Goal: Task Accomplishment & Management: Manage account settings

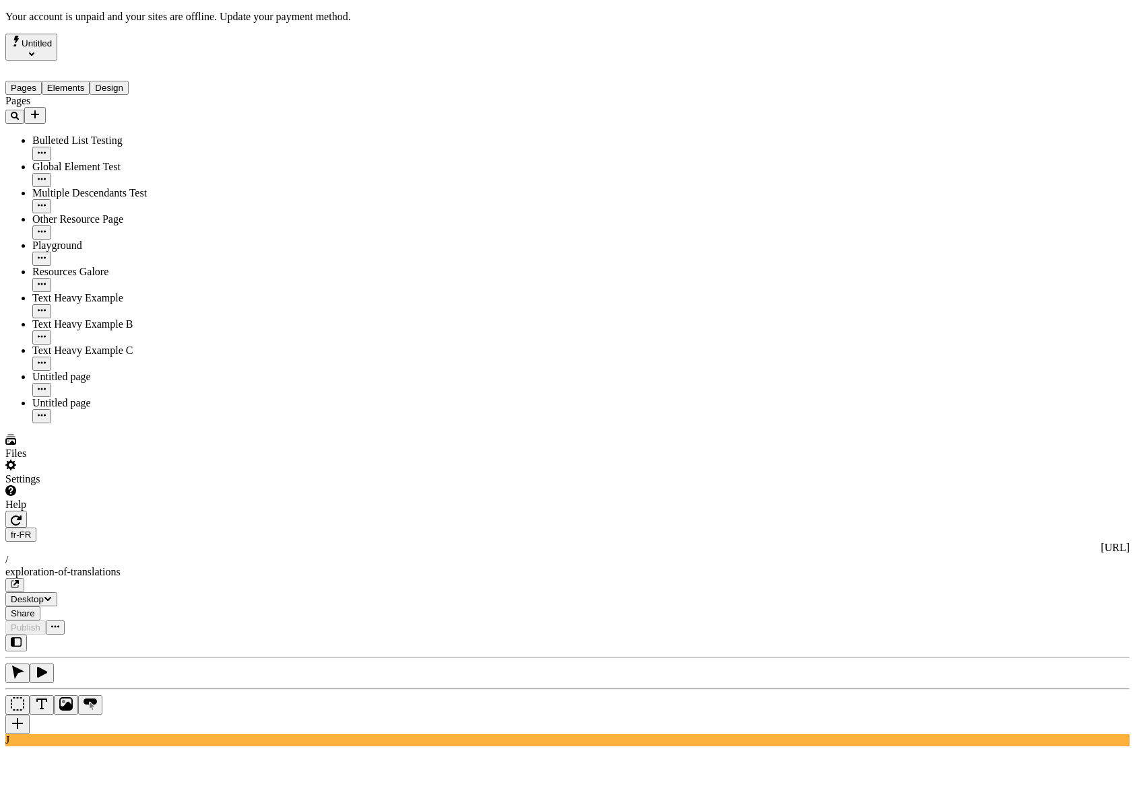
click at [102, 485] on div "Settings" at bounding box center [86, 473] width 162 height 26
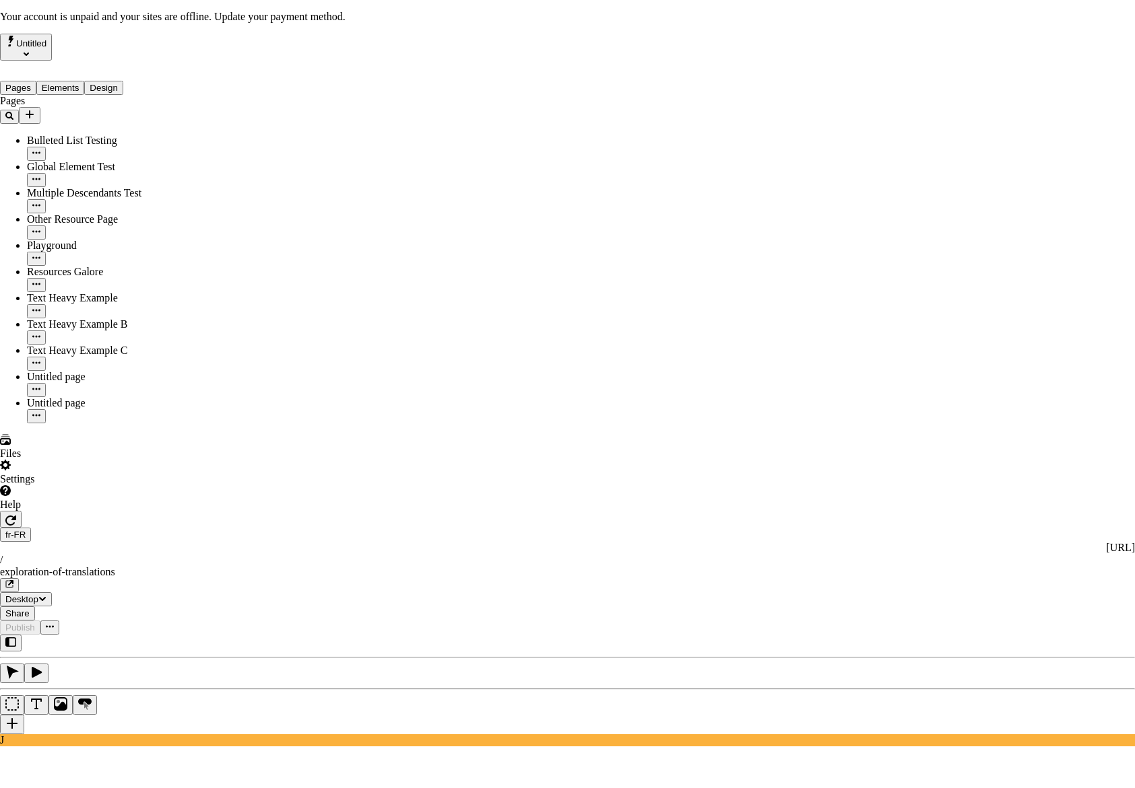
drag, startPoint x: 613, startPoint y: 246, endPoint x: 732, endPoint y: 270, distance: 121.0
drag, startPoint x: 573, startPoint y: 245, endPoint x: 707, endPoint y: 260, distance: 134.8
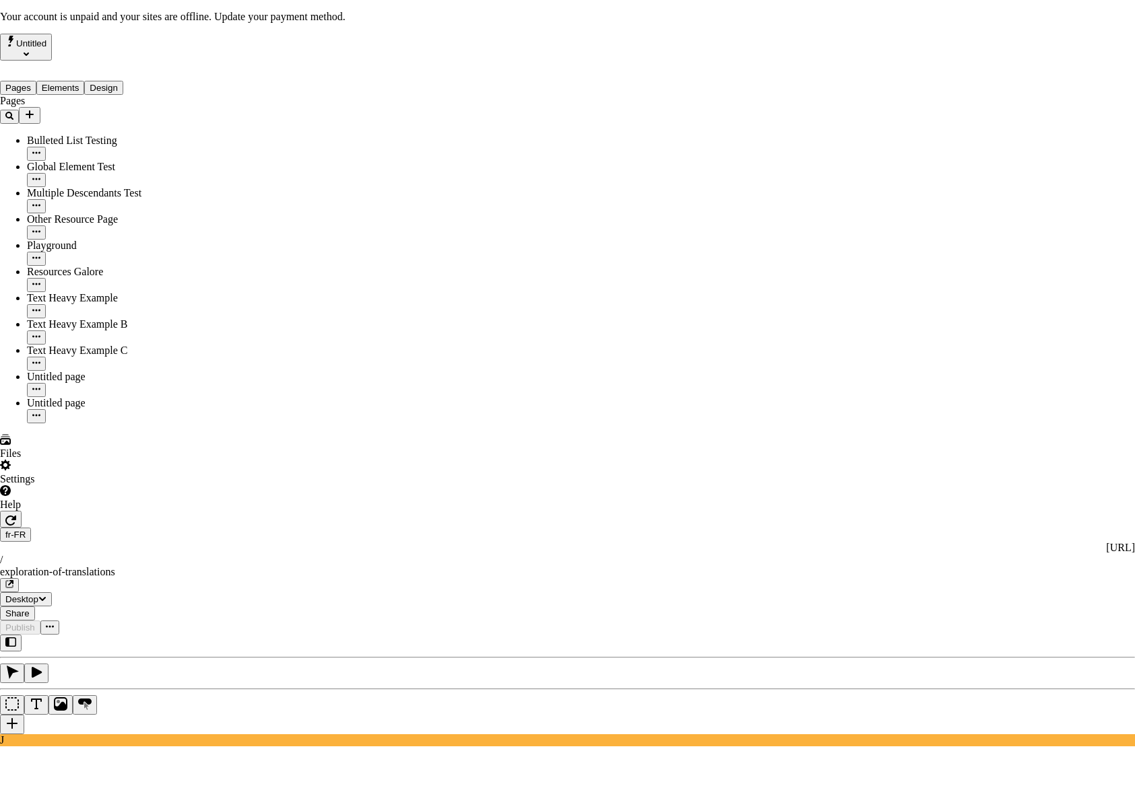
drag, startPoint x: 749, startPoint y: 261, endPoint x: 518, endPoint y: 234, distance: 232.4
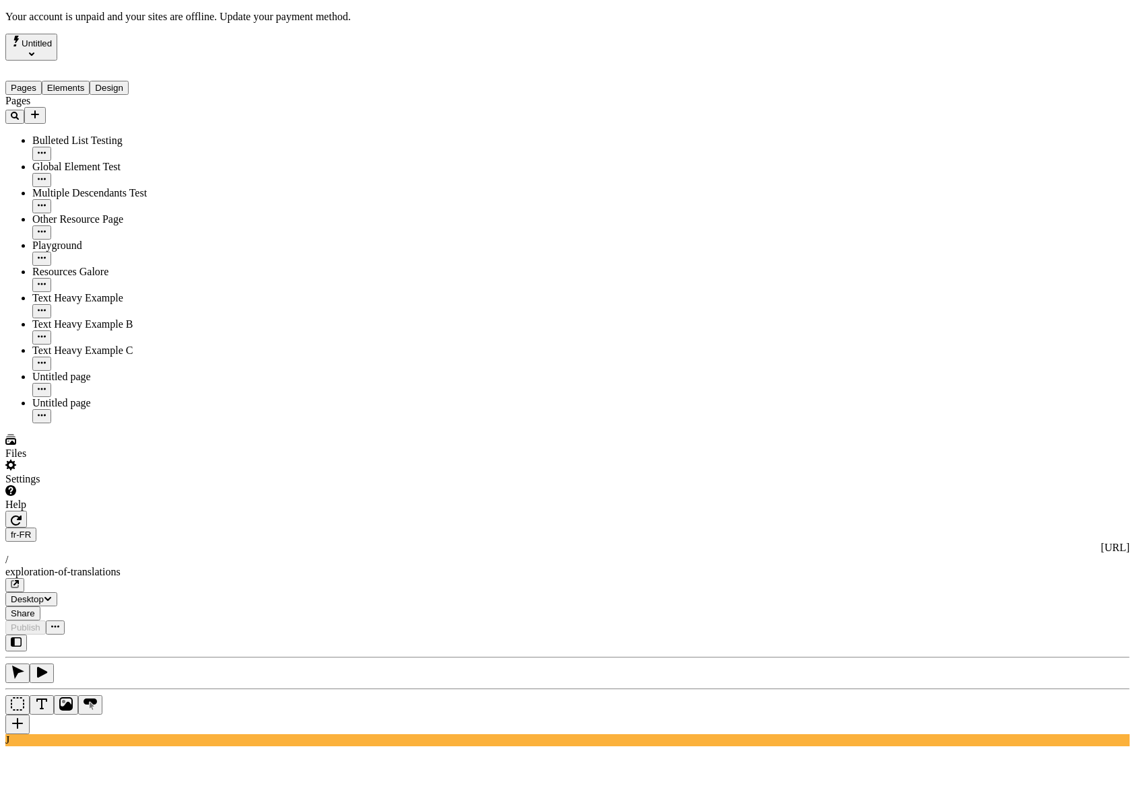
click at [250, 528] on div "fr-FR [URL] / exploration-of-translations" at bounding box center [567, 560] width 1124 height 65
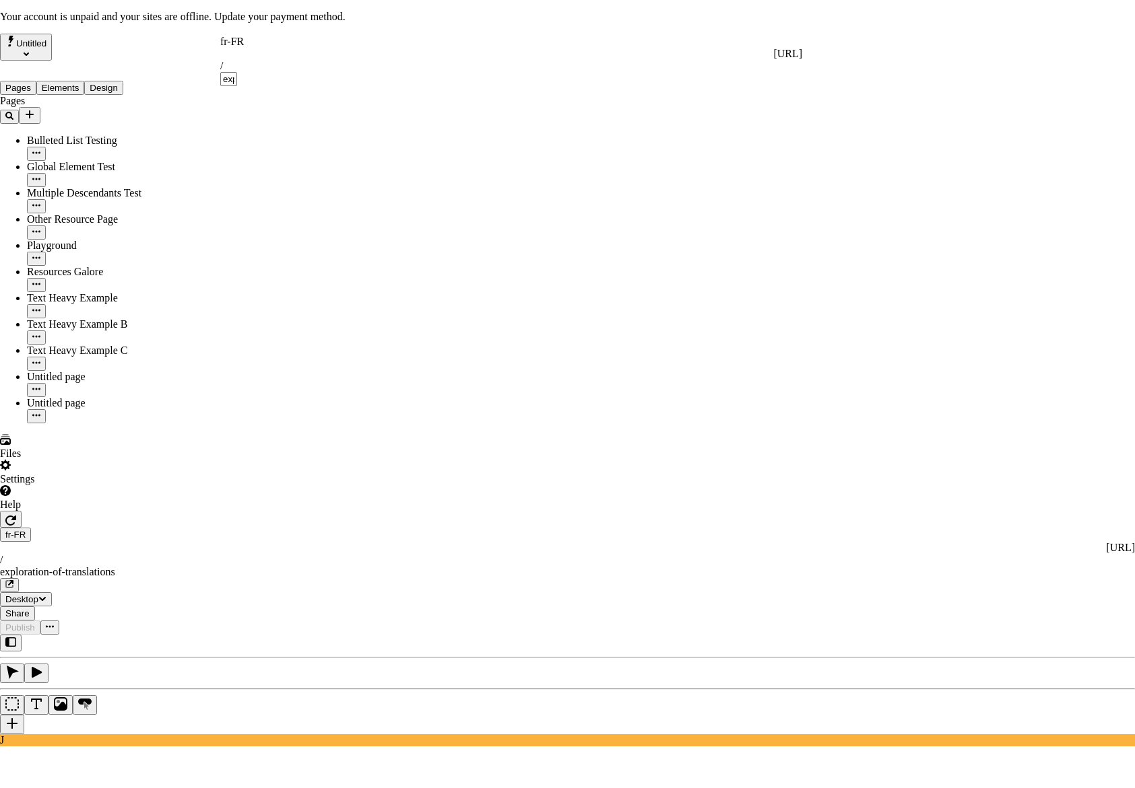
click at [234, 44] on div "fr-FR" at bounding box center [511, 42] width 582 height 12
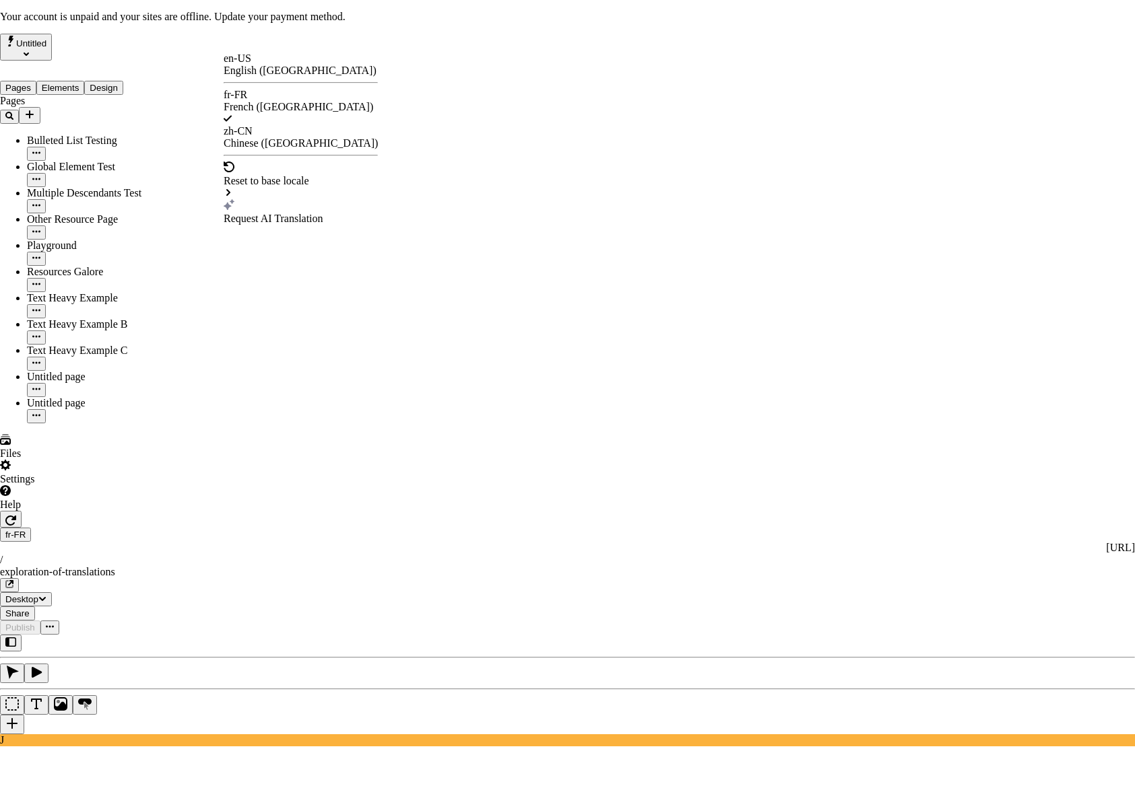
click at [276, 213] on div "Request AI Translation" at bounding box center [301, 219] width 154 height 12
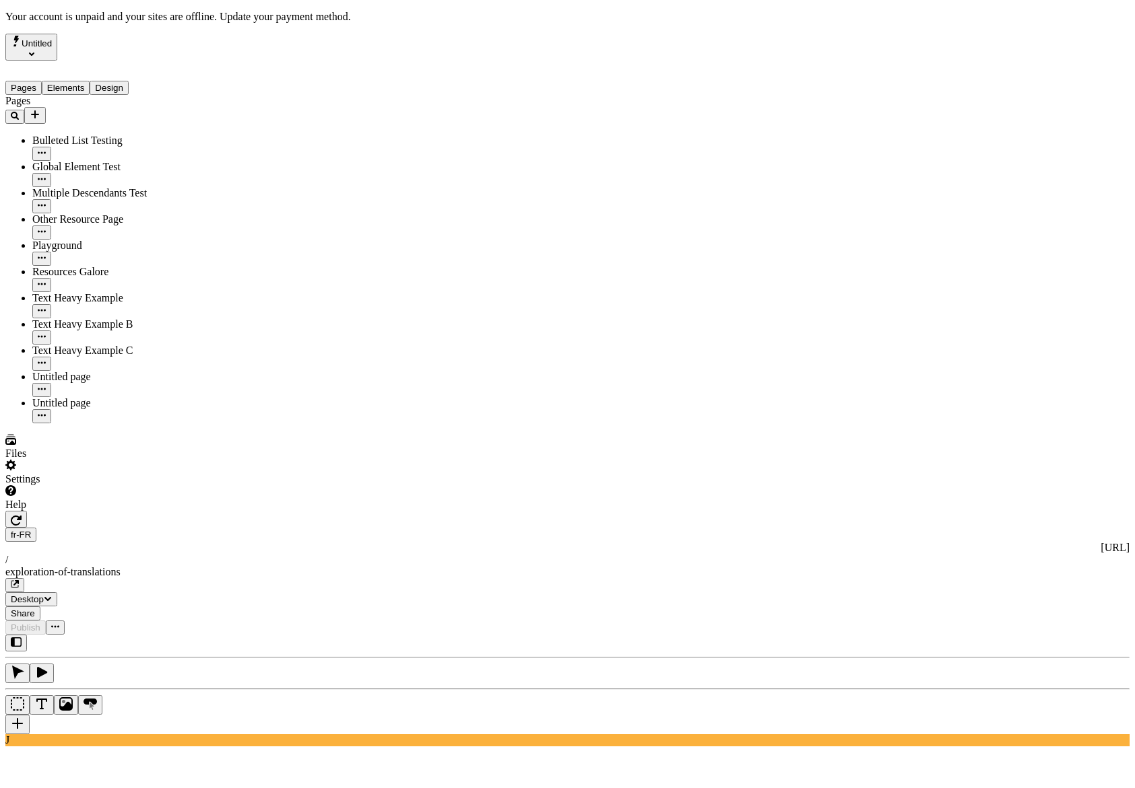
click at [73, 485] on div "Settings" at bounding box center [86, 473] width 162 height 26
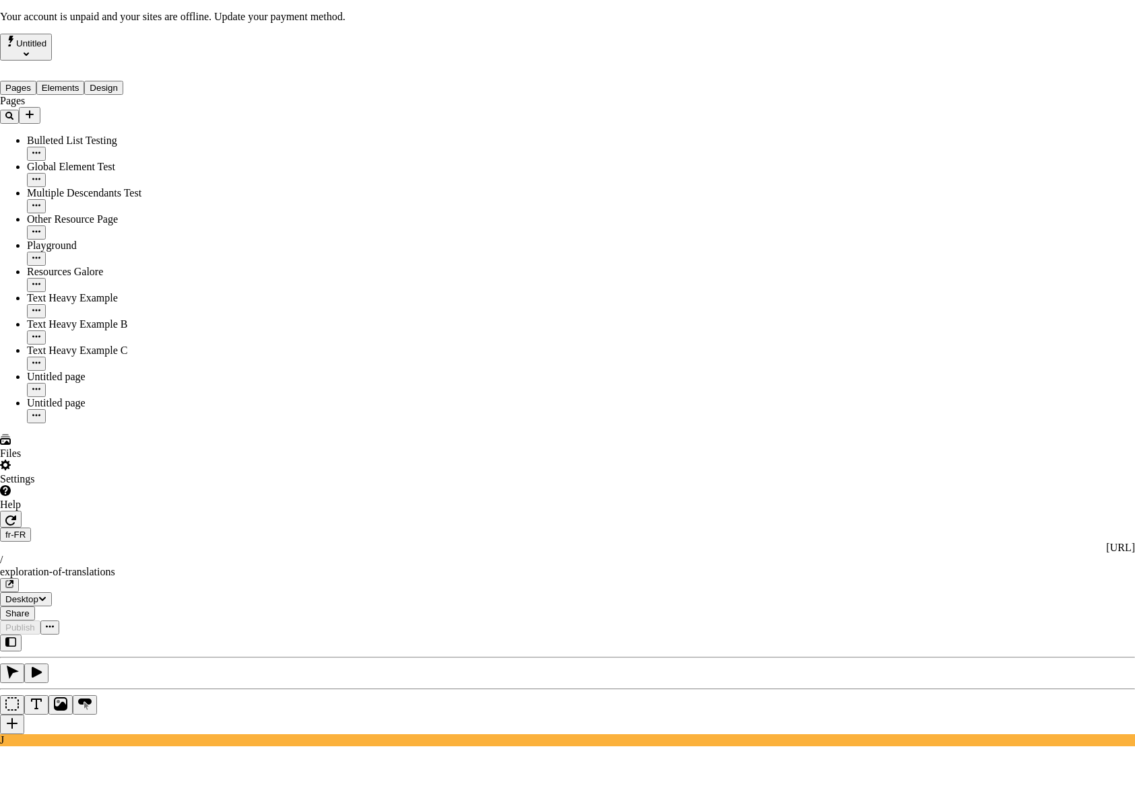
drag, startPoint x: 900, startPoint y: 110, endPoint x: 892, endPoint y: 114, distance: 9.4
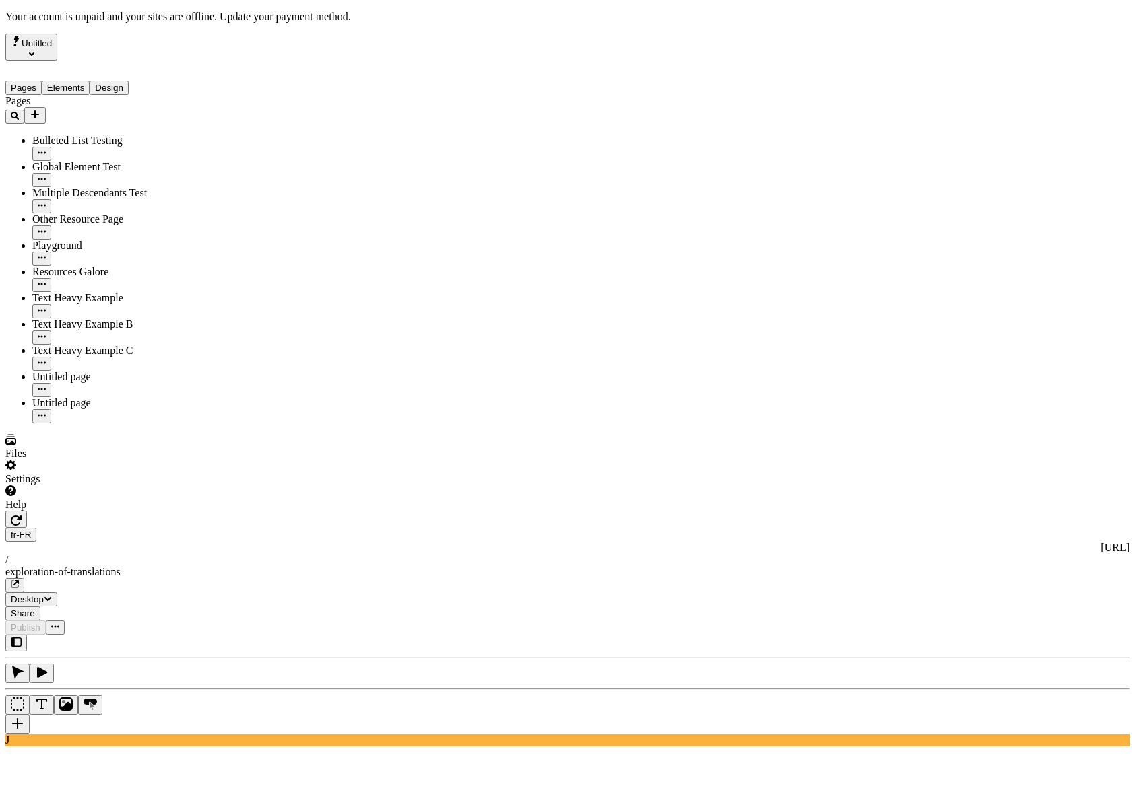
click at [117, 485] on div "Settings" at bounding box center [86, 473] width 162 height 26
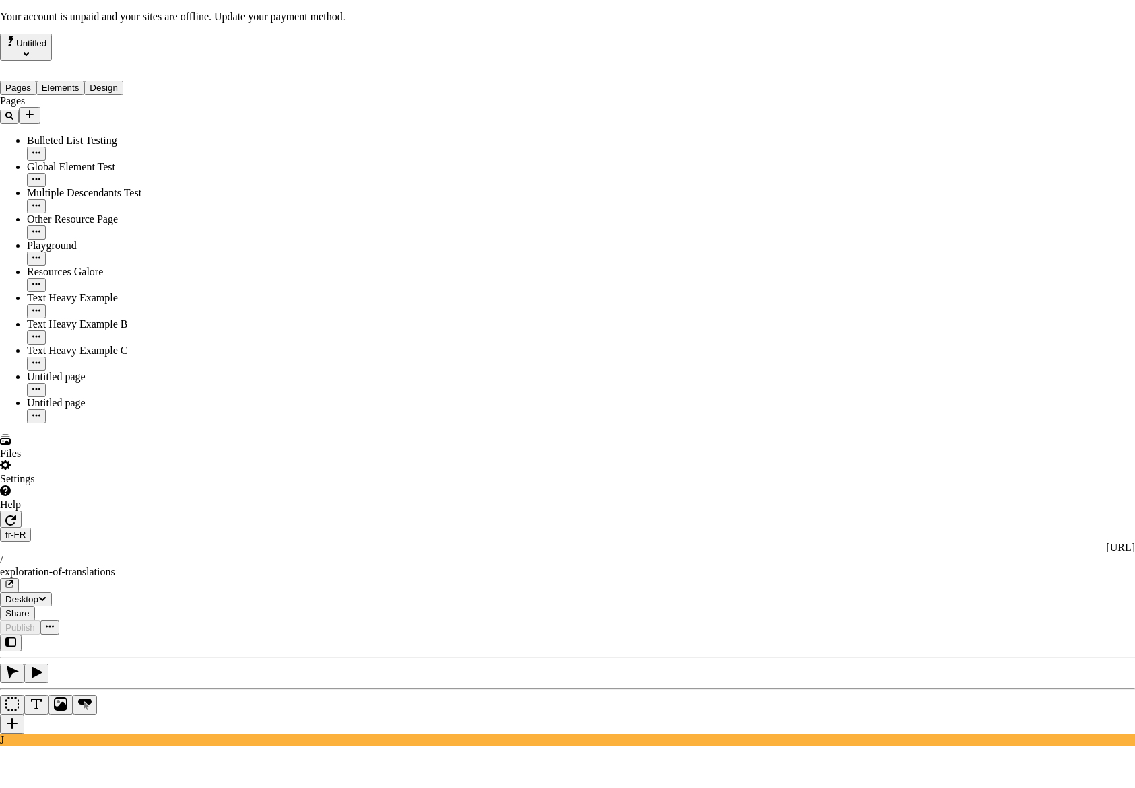
drag, startPoint x: 685, startPoint y: 272, endPoint x: 707, endPoint y: 278, distance: 22.4
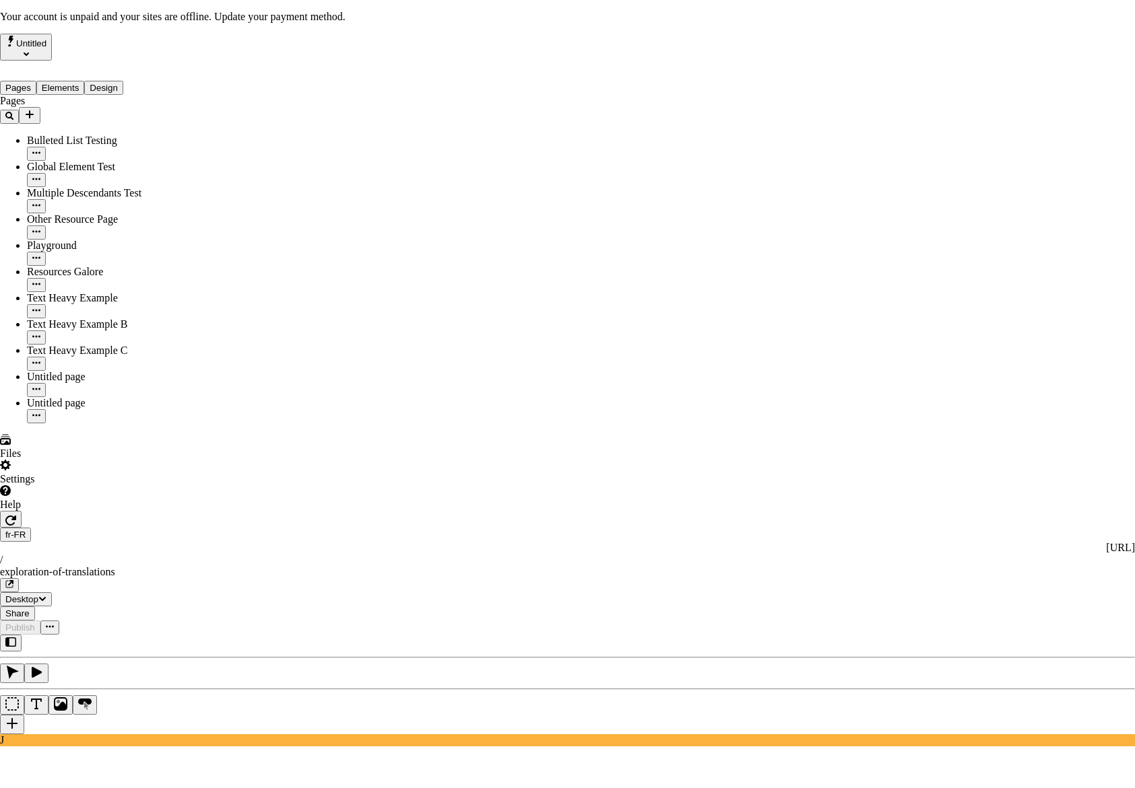
drag, startPoint x: 661, startPoint y: 253, endPoint x: 564, endPoint y: 222, distance: 102.6
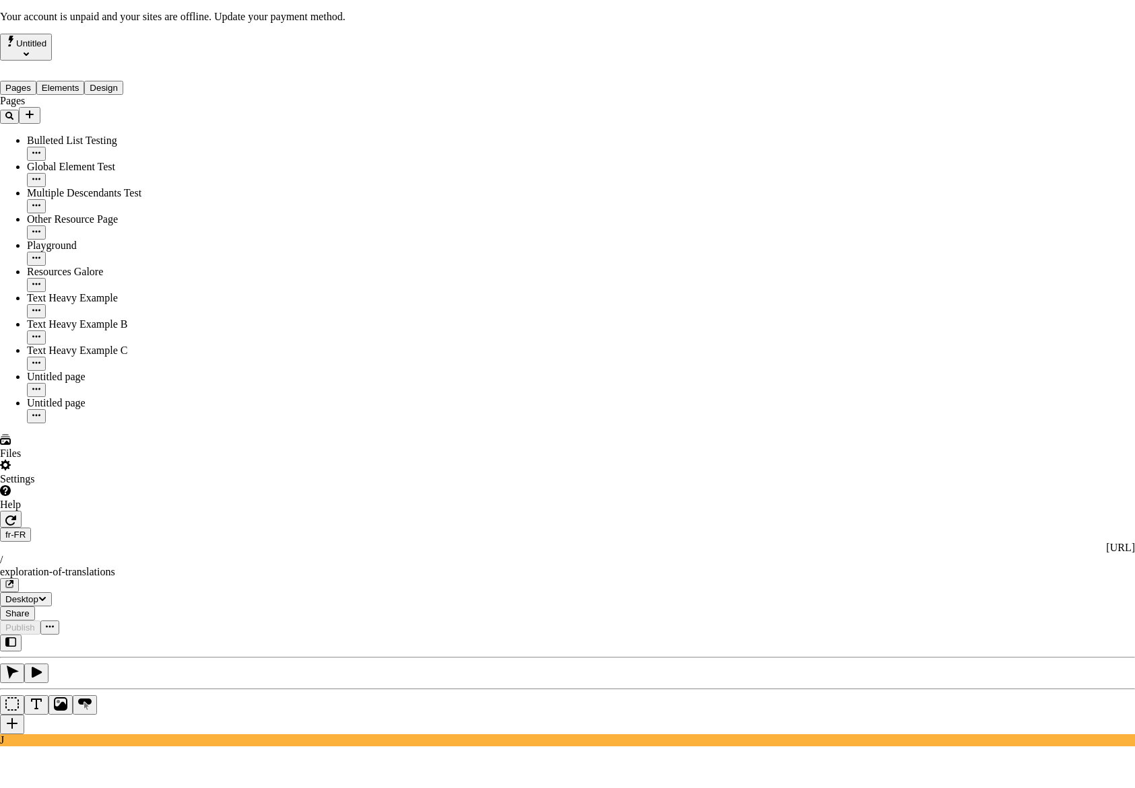
drag, startPoint x: 668, startPoint y: 257, endPoint x: 685, endPoint y: 260, distance: 17.7
drag, startPoint x: 737, startPoint y: 267, endPoint x: 560, endPoint y: 202, distance: 188.5
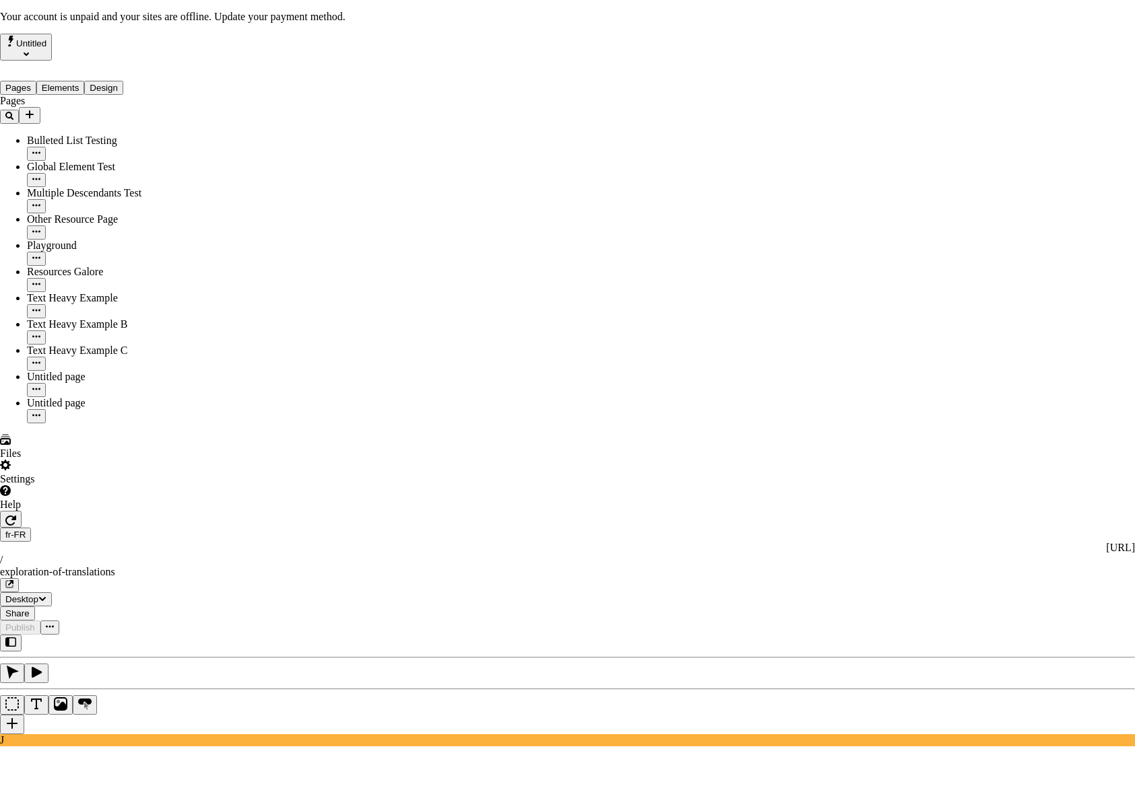
drag, startPoint x: 582, startPoint y: 233, endPoint x: 700, endPoint y: 267, distance: 122.7
drag, startPoint x: 506, startPoint y: 207, endPoint x: 530, endPoint y: 210, distance: 24.5
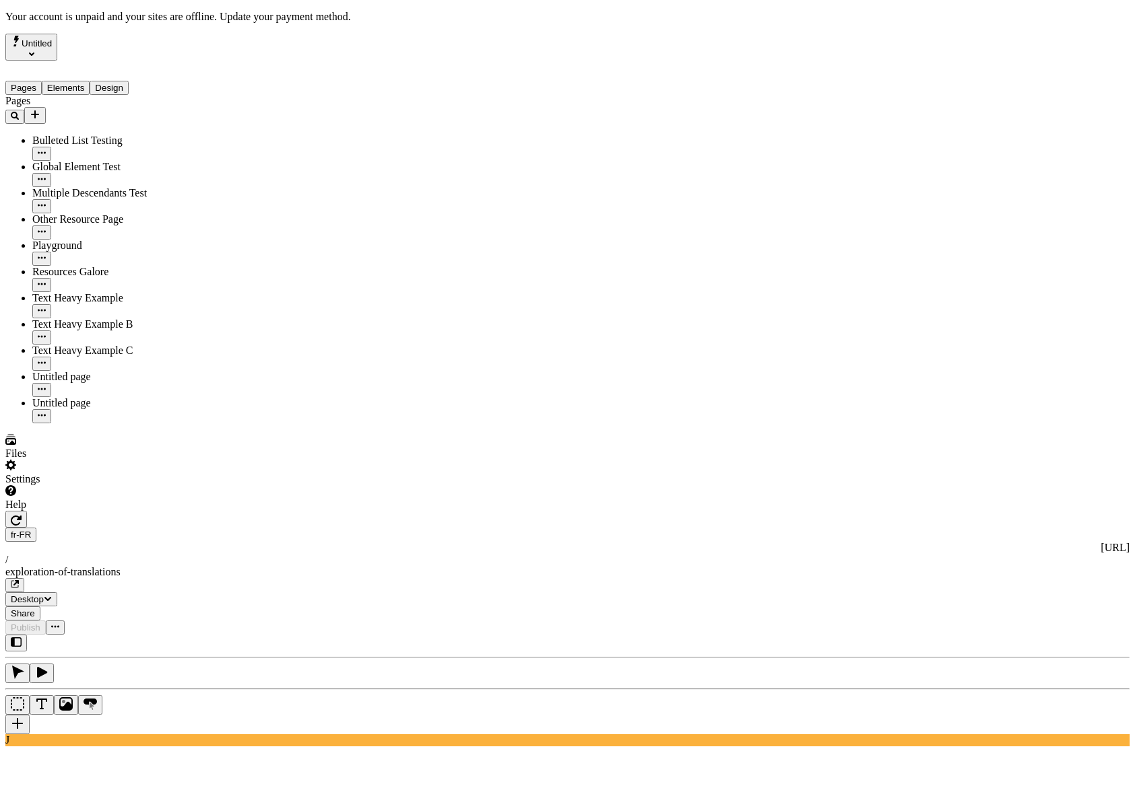
click at [77, 485] on div "Settings" at bounding box center [86, 473] width 162 height 26
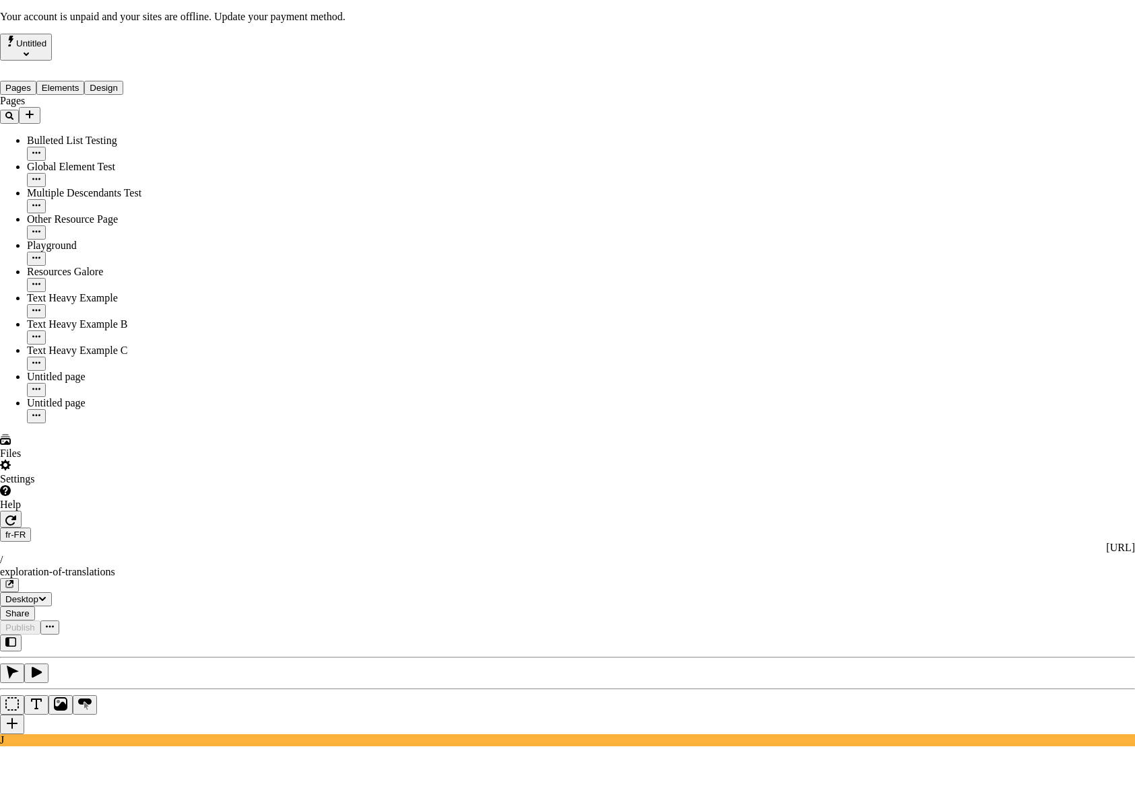
drag, startPoint x: 422, startPoint y: 105, endPoint x: 381, endPoint y: 100, distance: 40.7
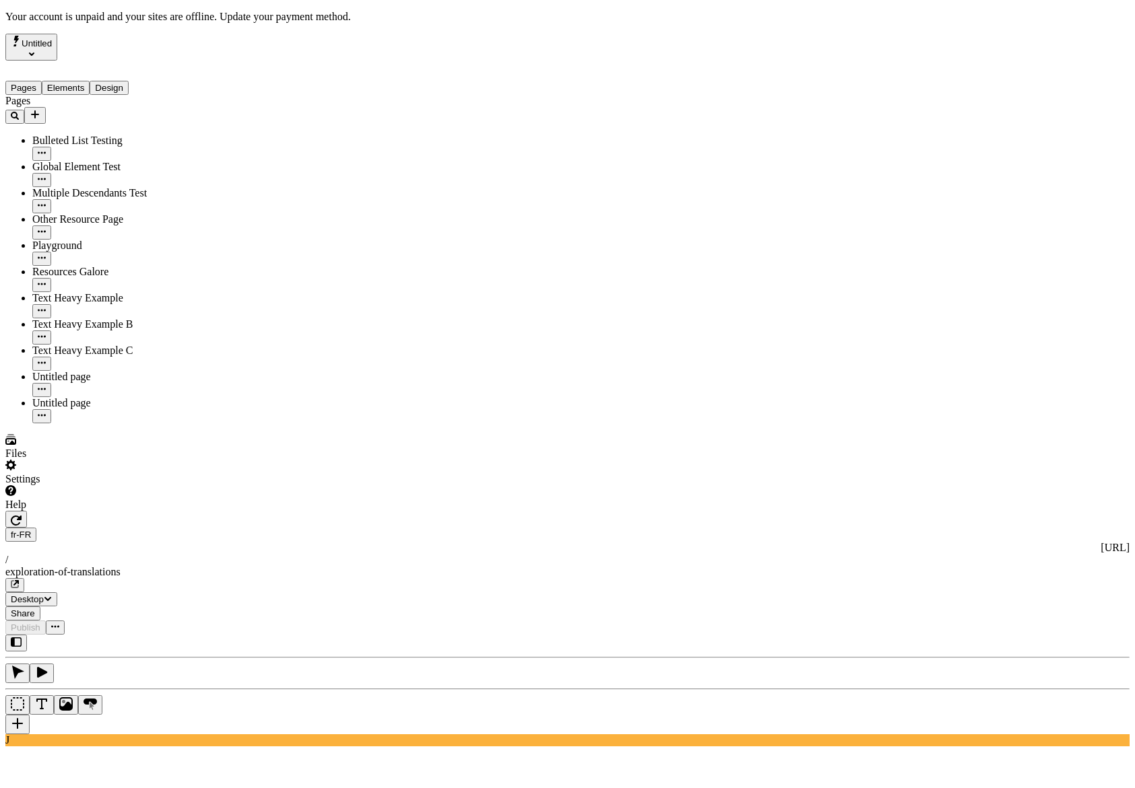
click at [123, 485] on div "Settings" at bounding box center [86, 473] width 162 height 26
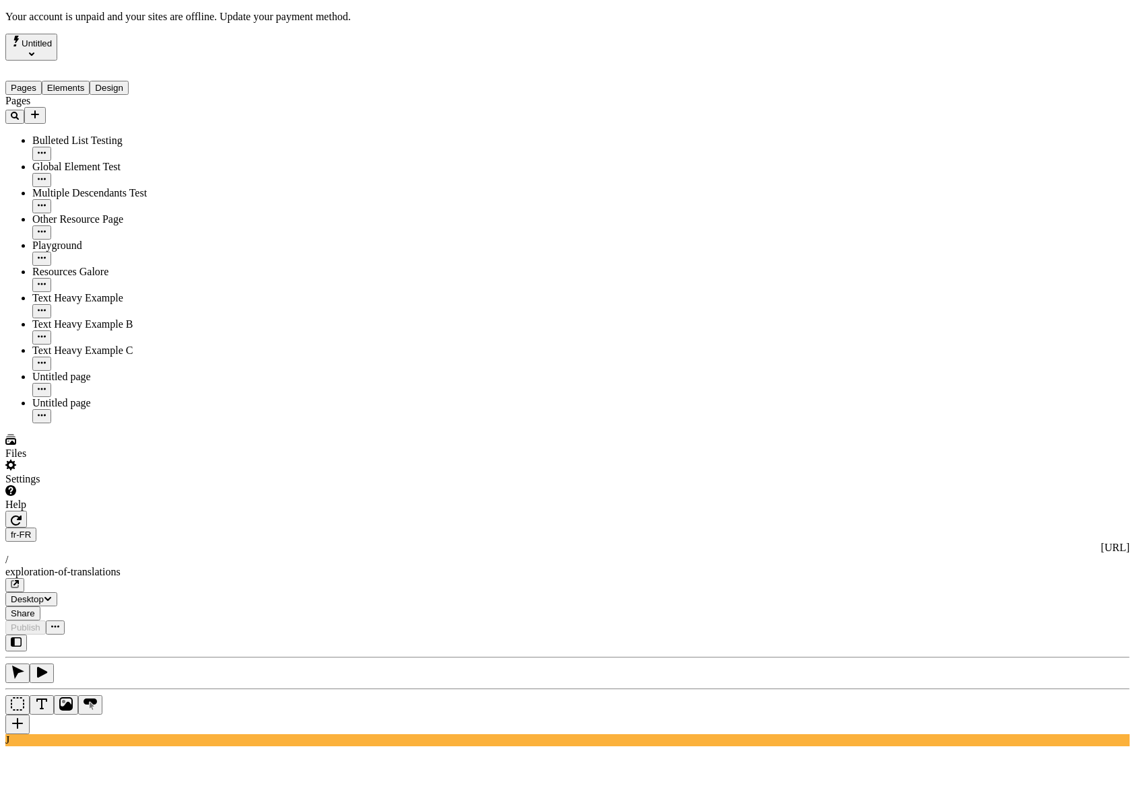
click at [34, 51] on icon "Select site" at bounding box center [31, 53] width 5 height 5
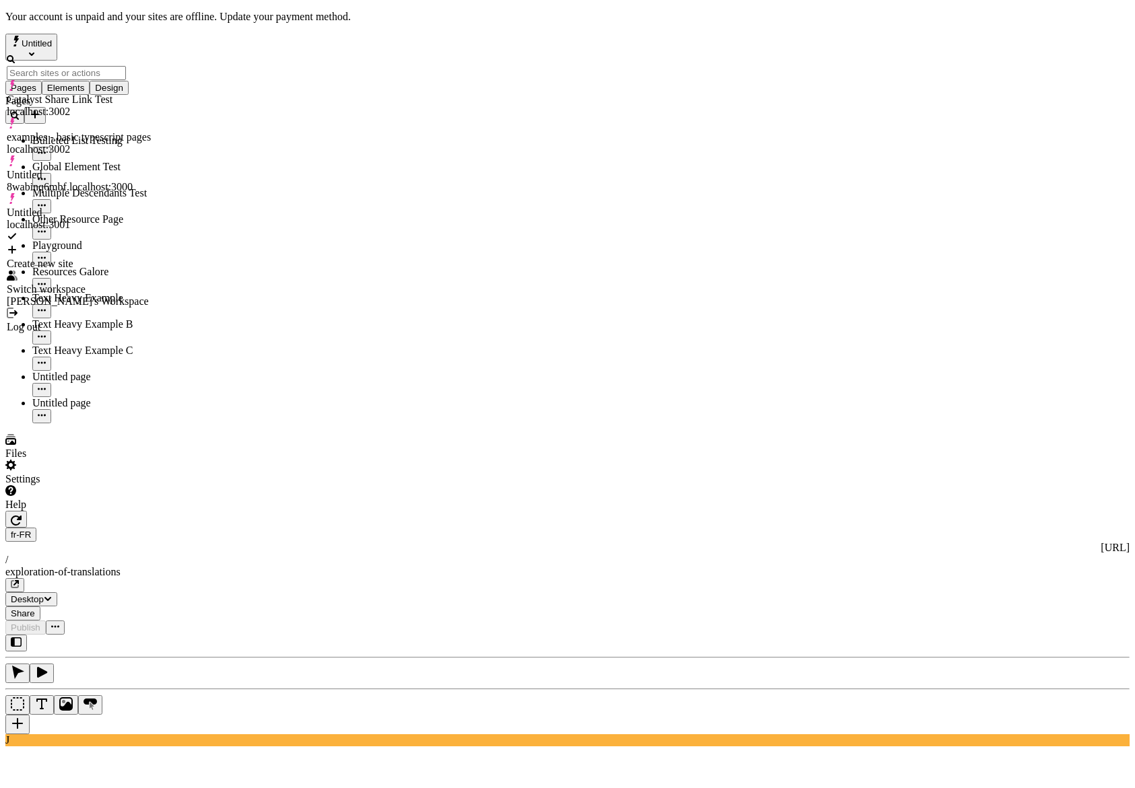
click at [69, 321] on div "Log out" at bounding box center [79, 327] width 144 height 12
